Goal: Find specific page/section

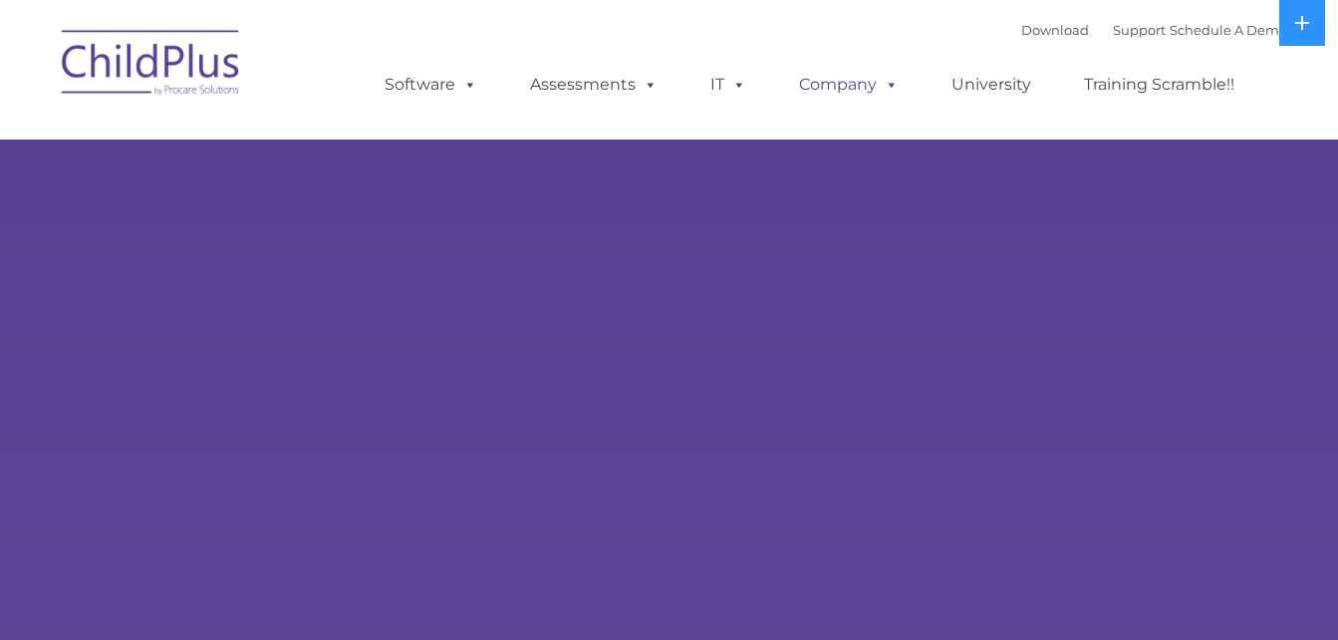
select select "MEDIUM"
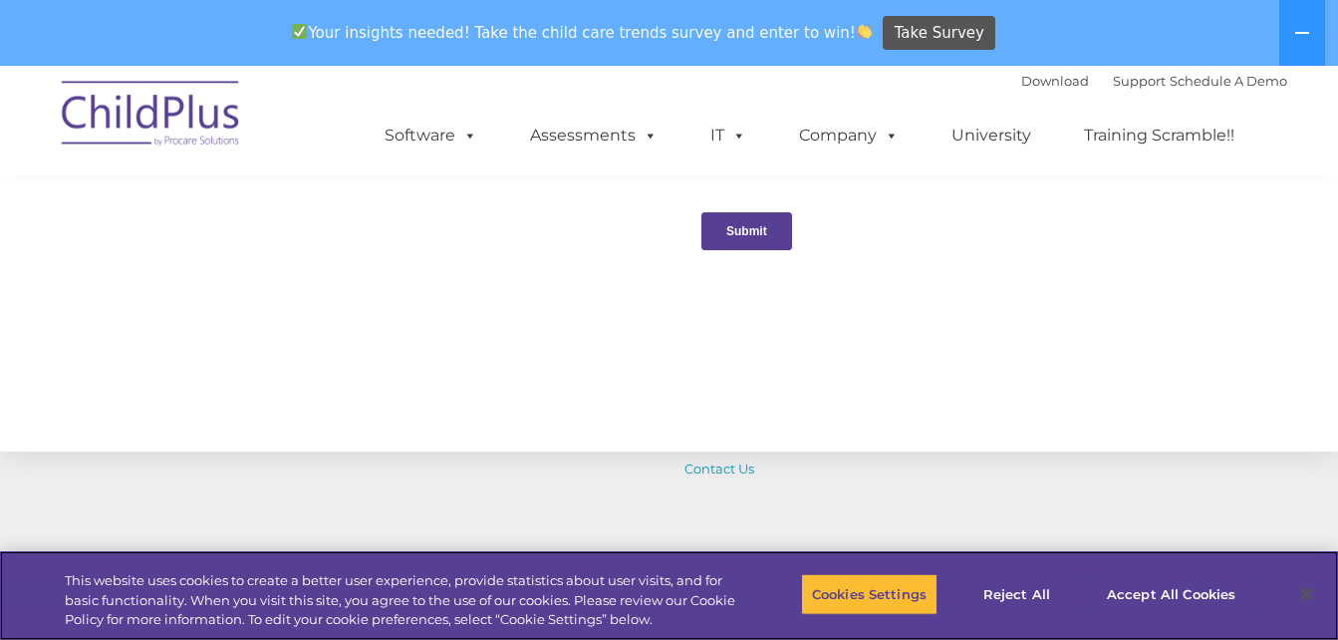
scroll to position [2368, 0]
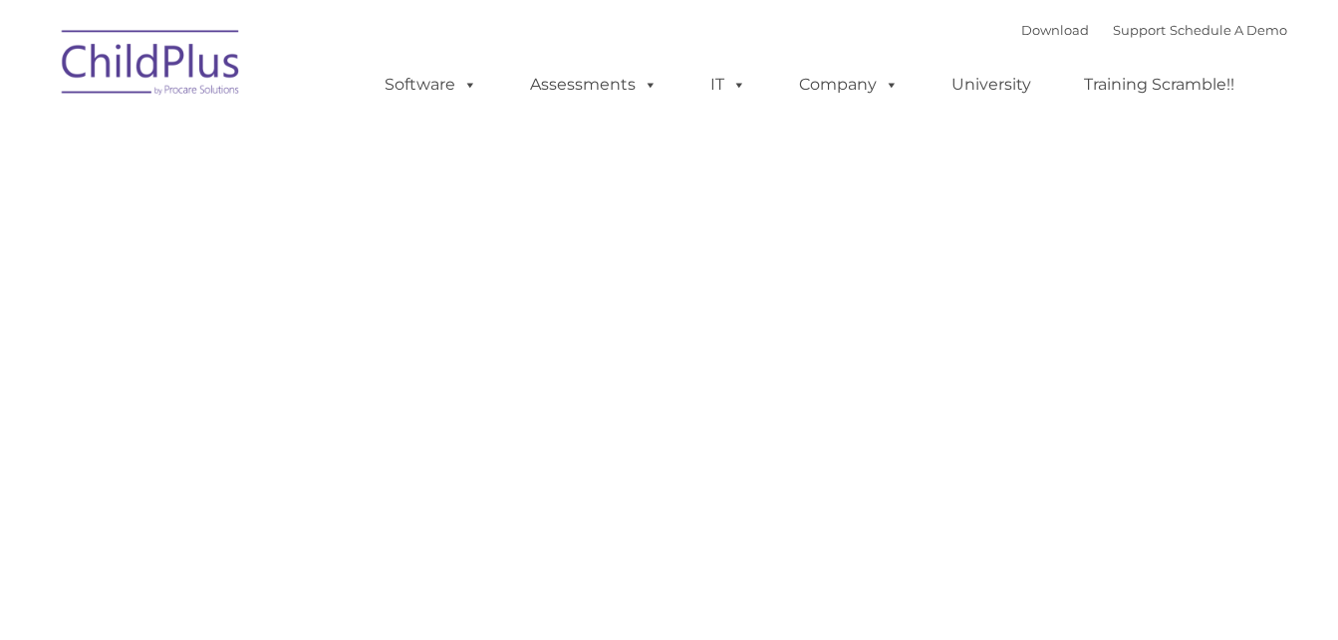
type input ""
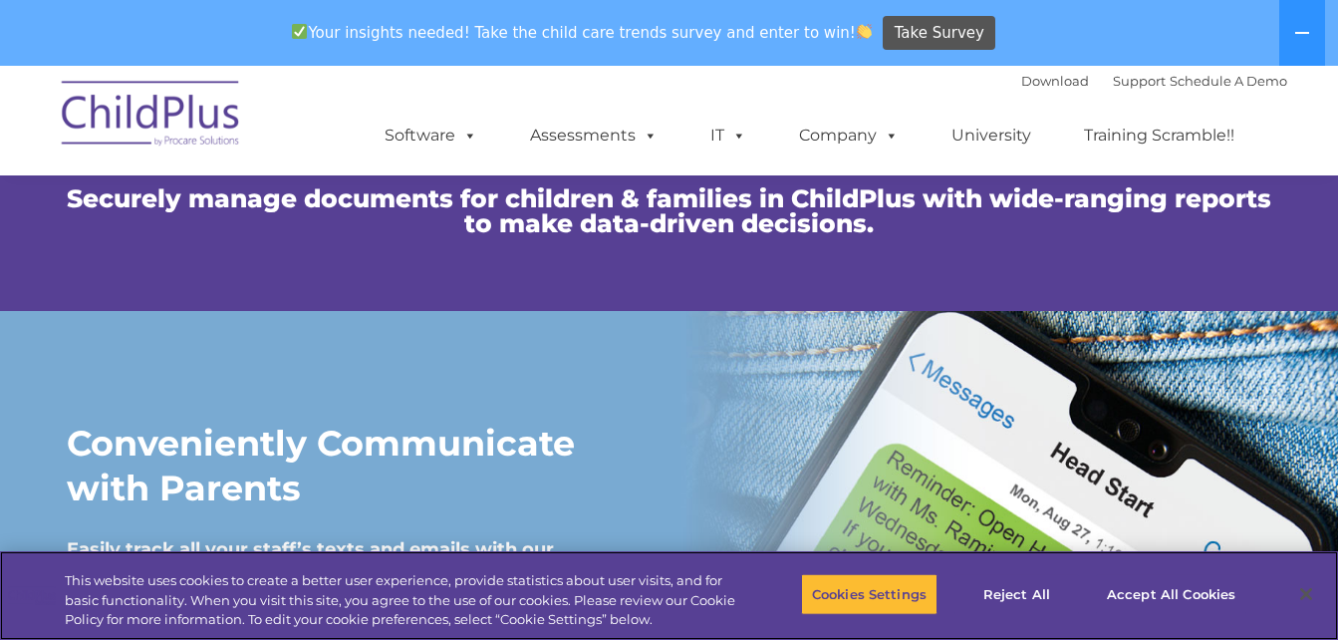
scroll to position [1457, 0]
